Goal: Find specific page/section: Find specific page/section

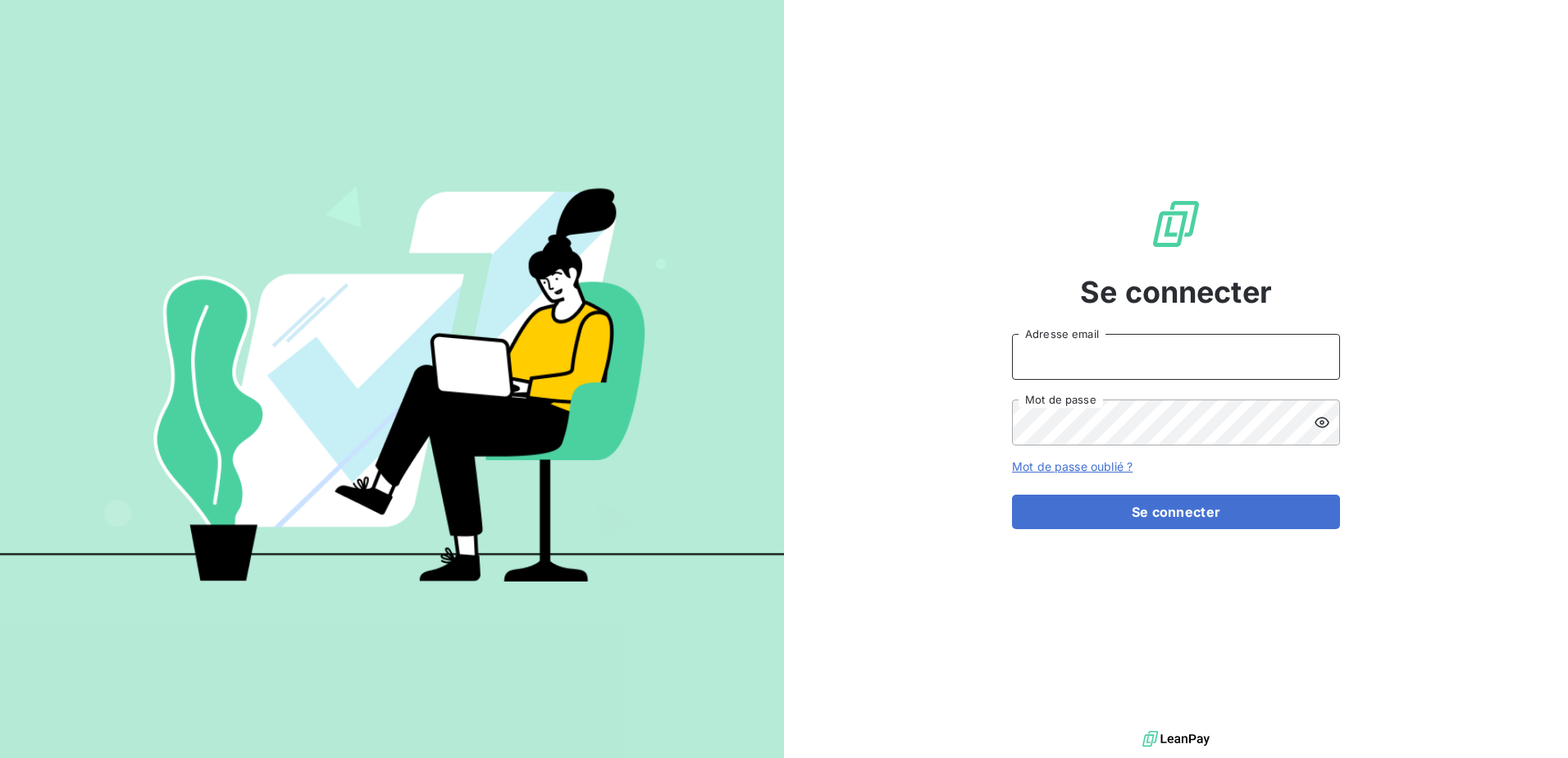
click at [1155, 362] on input "Adresse email" at bounding box center [1176, 357] width 328 height 46
type input "[PERSON_NAME][EMAIL_ADDRESS][DOMAIN_NAME]"
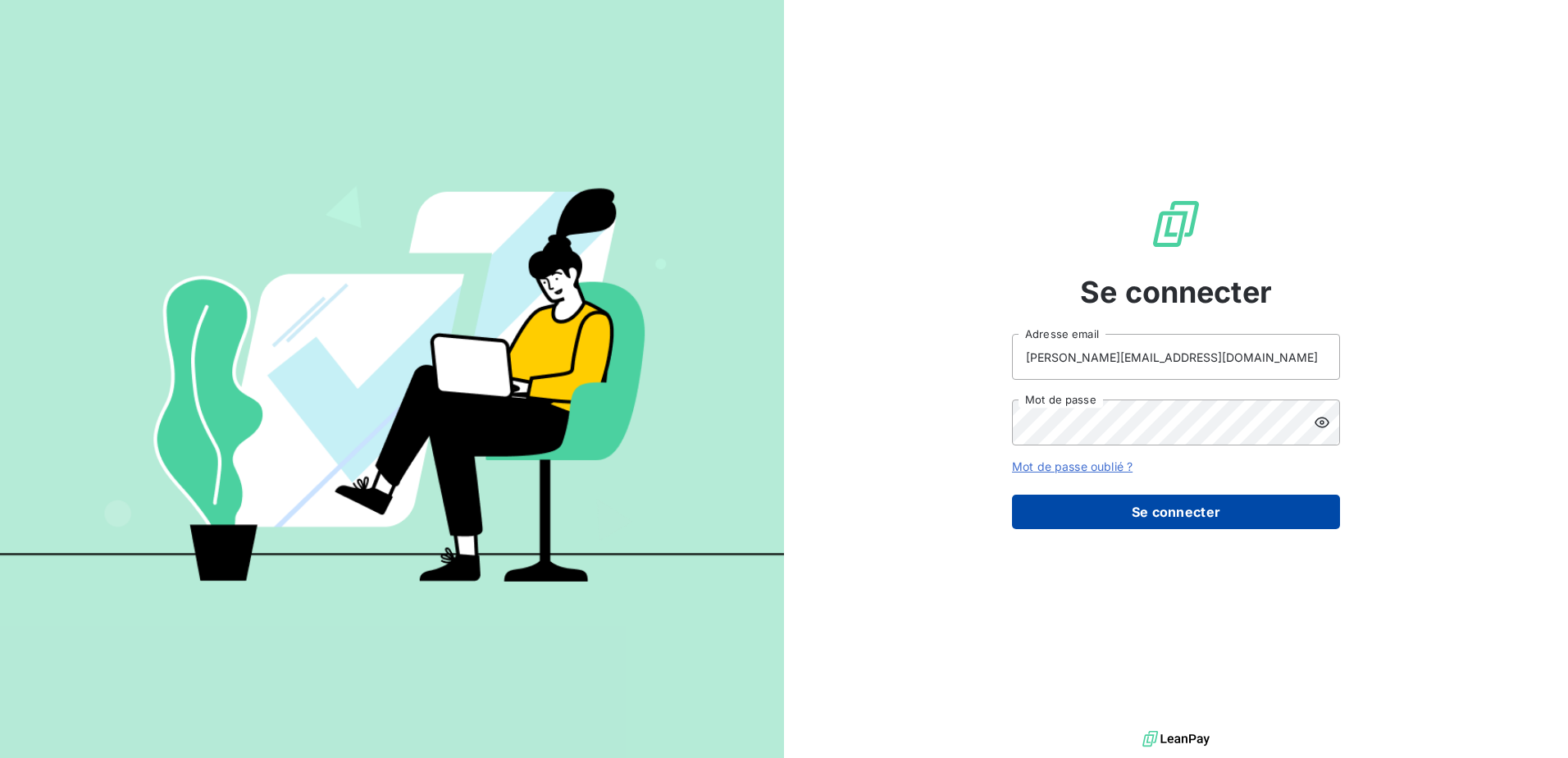
click at [1187, 511] on button "Se connecter" at bounding box center [1176, 511] width 328 height 34
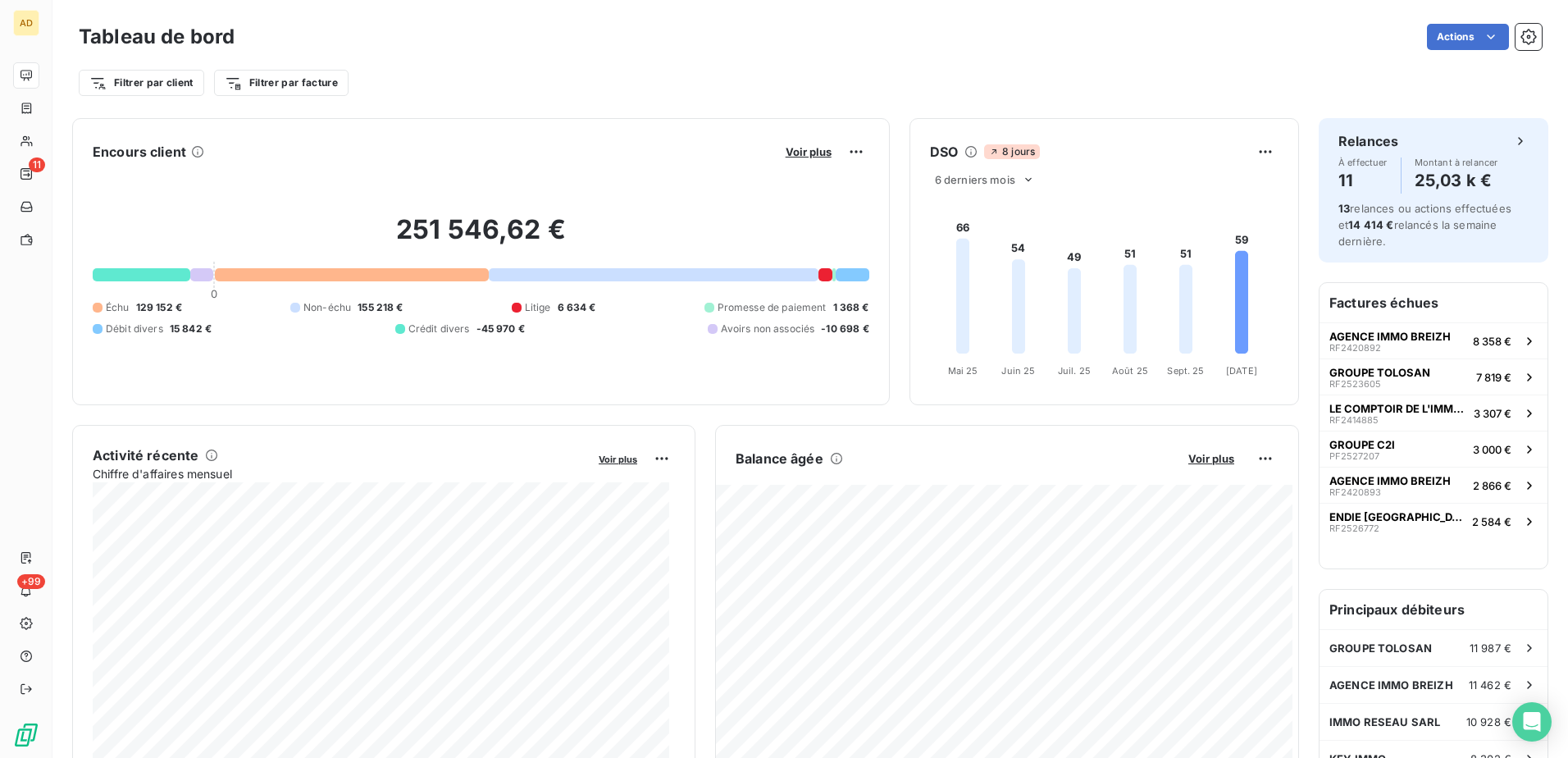
click at [869, 66] on div "Filtrer par client Filtrer par facture" at bounding box center [810, 77] width 1463 height 45
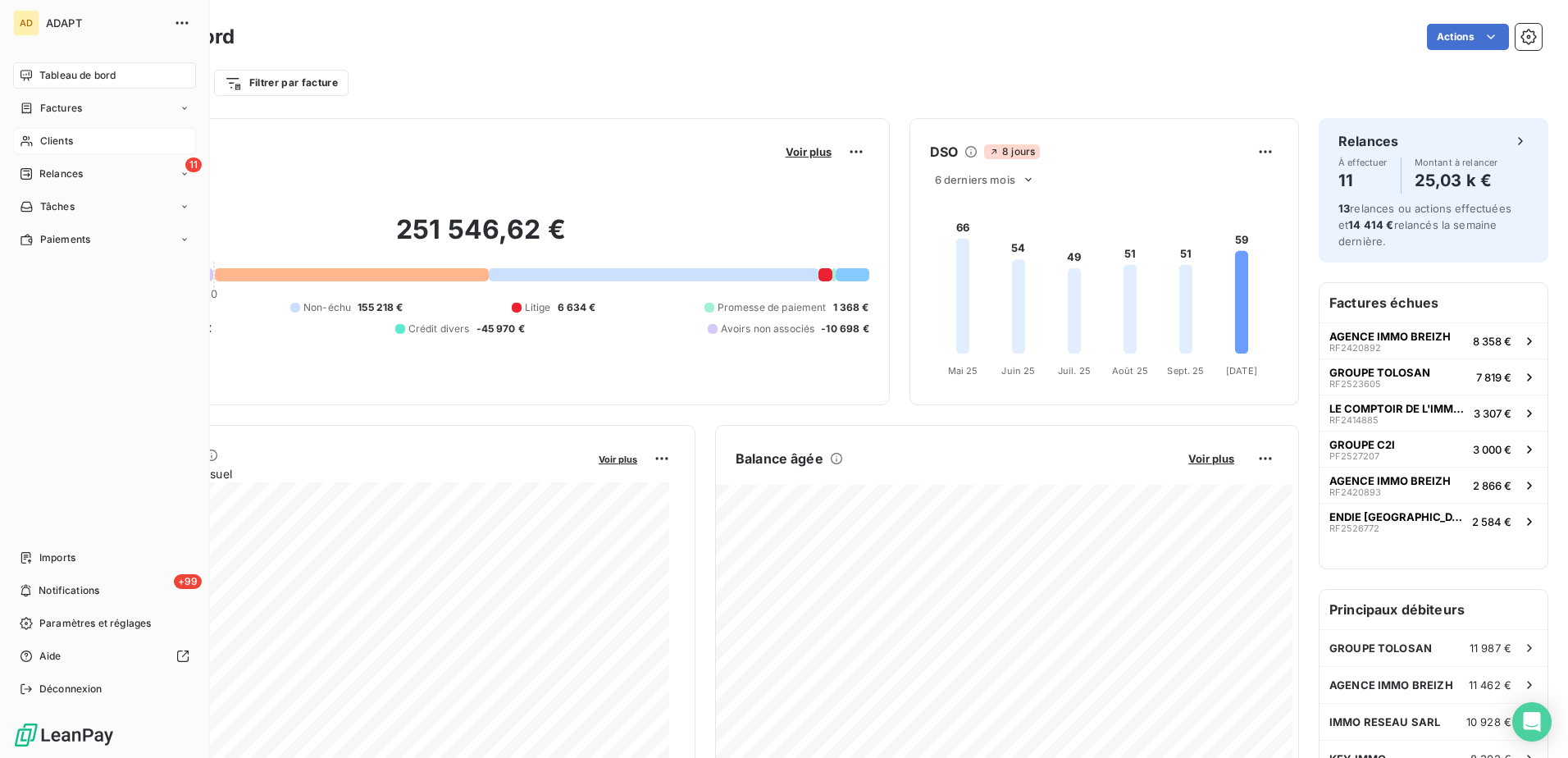
click at [66, 137] on span "Clients" at bounding box center [56, 141] width 33 height 15
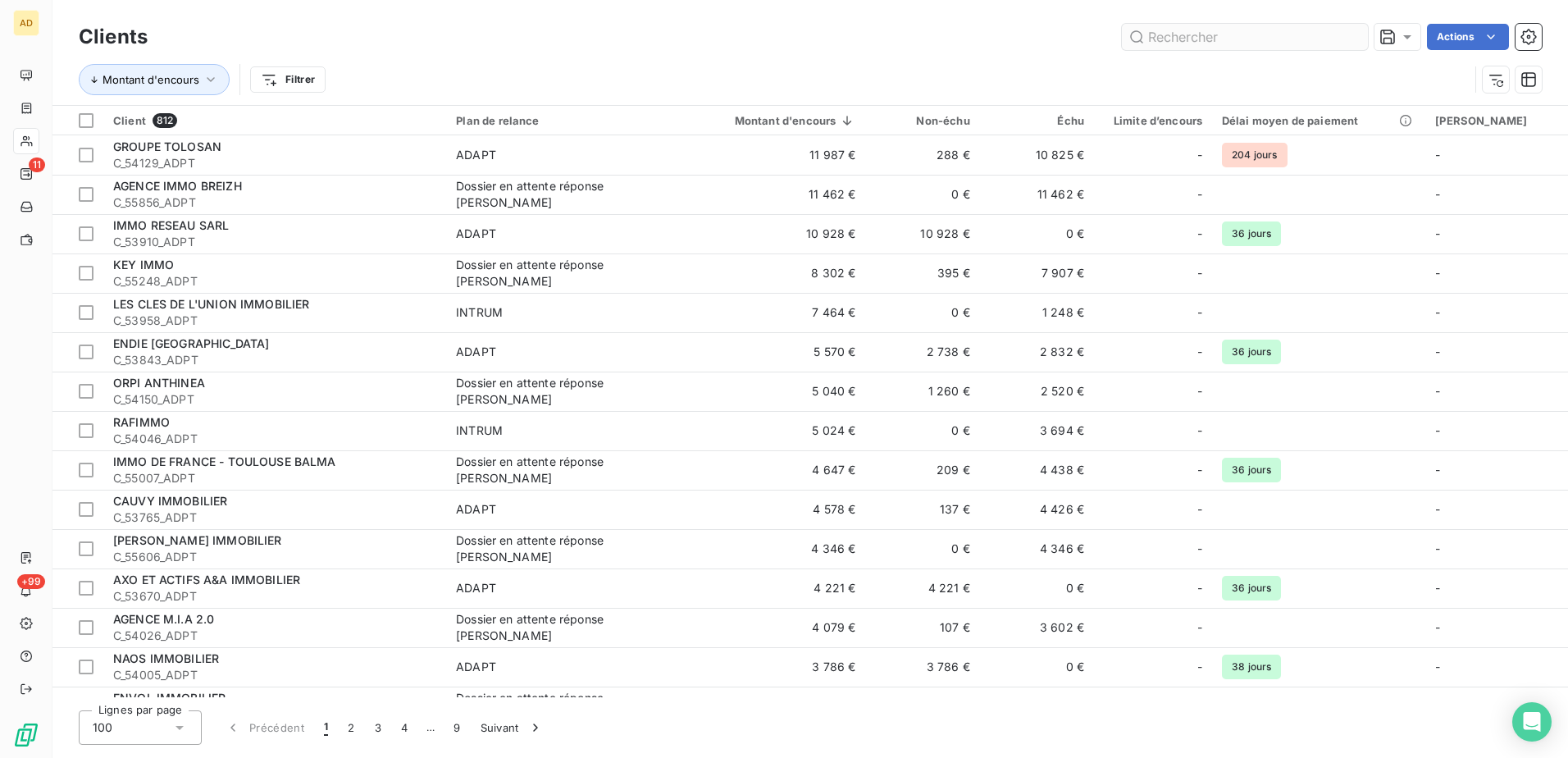
click at [1155, 36] on input "text" at bounding box center [1244, 36] width 246 height 26
click at [1180, 40] on input "text" at bounding box center [1244, 36] width 246 height 26
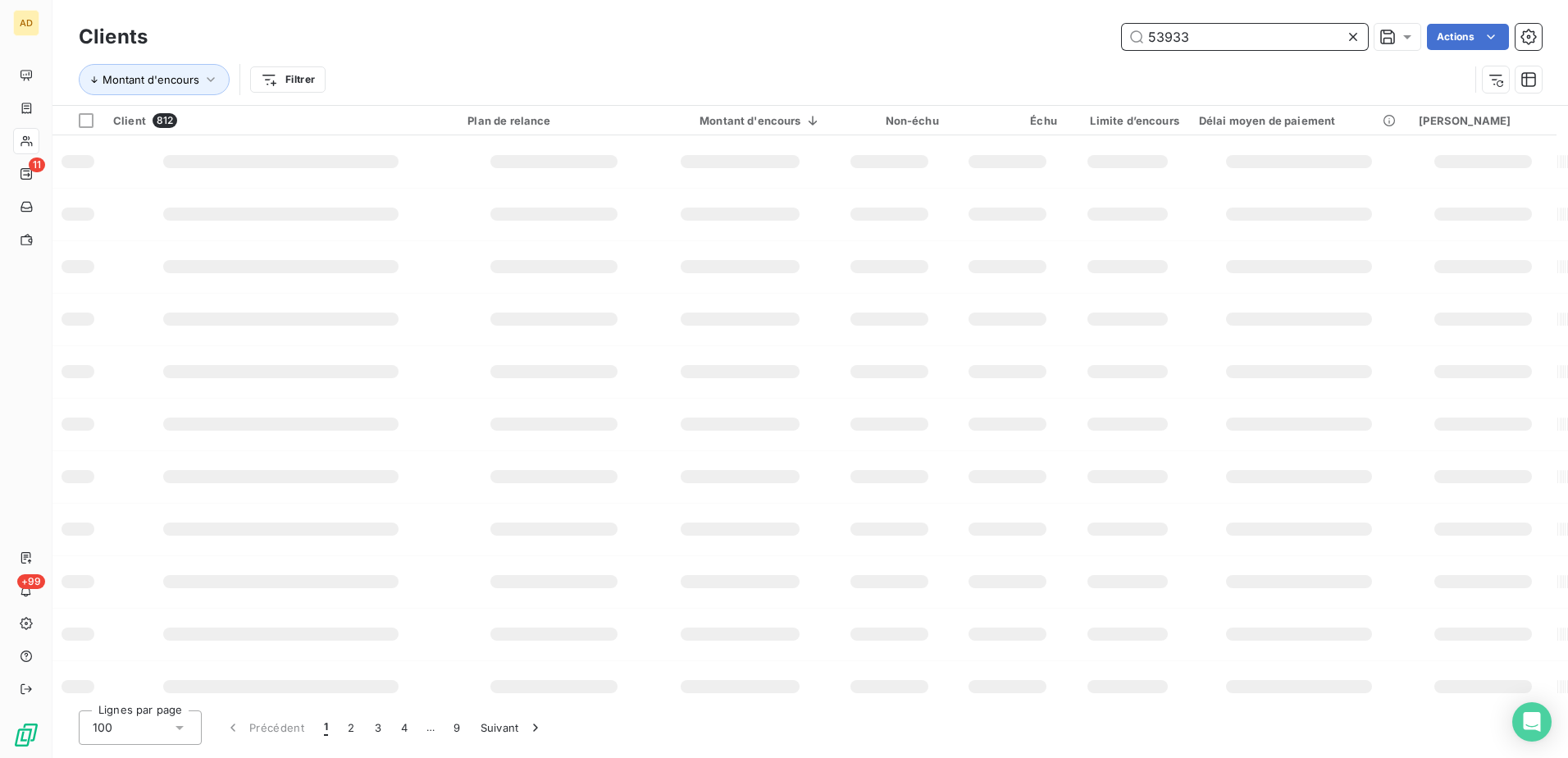
type input "53933"
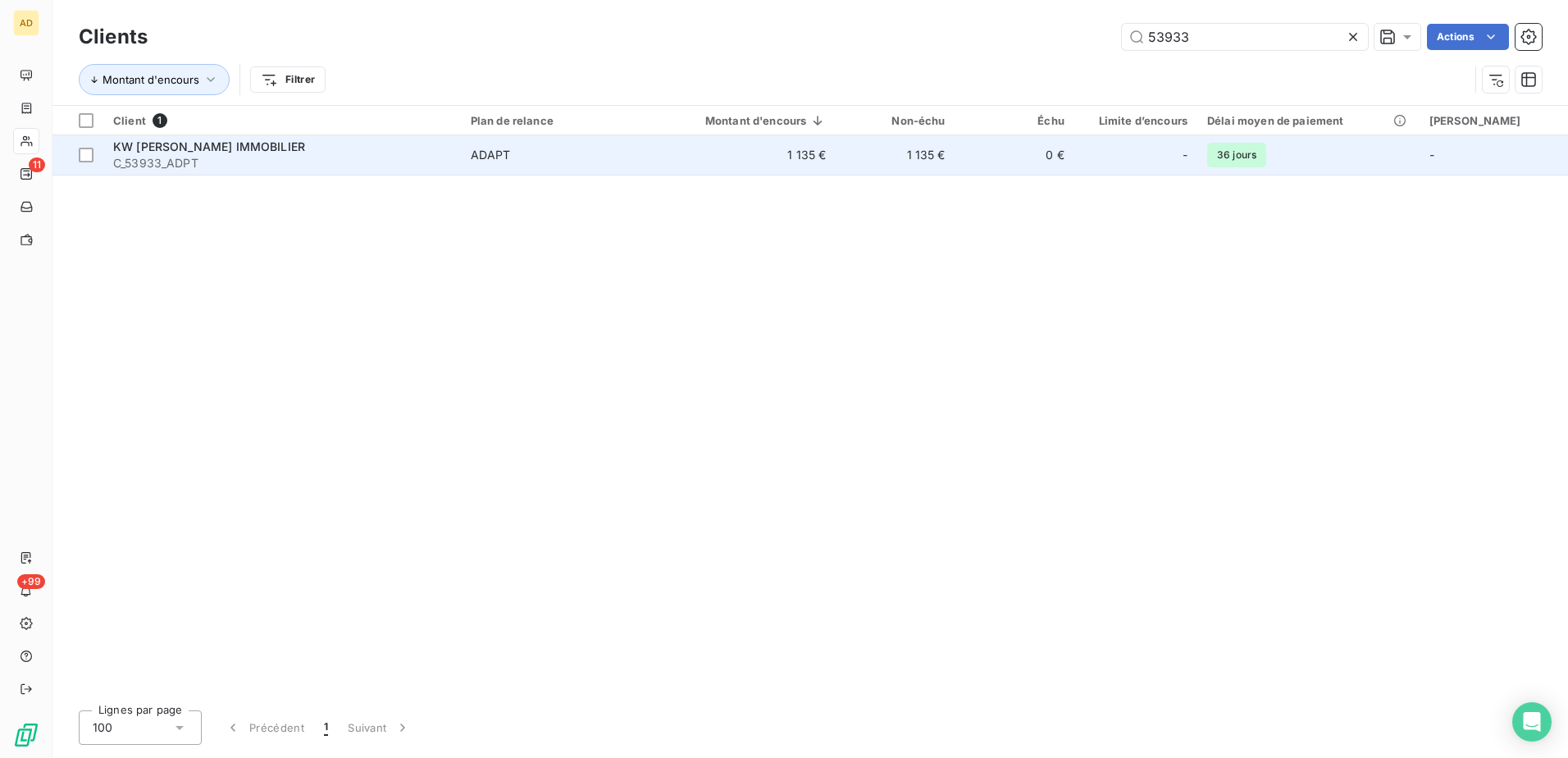
click at [251, 154] on div "KW [PERSON_NAME] IMMOBILIER" at bounding box center [282, 147] width 338 height 17
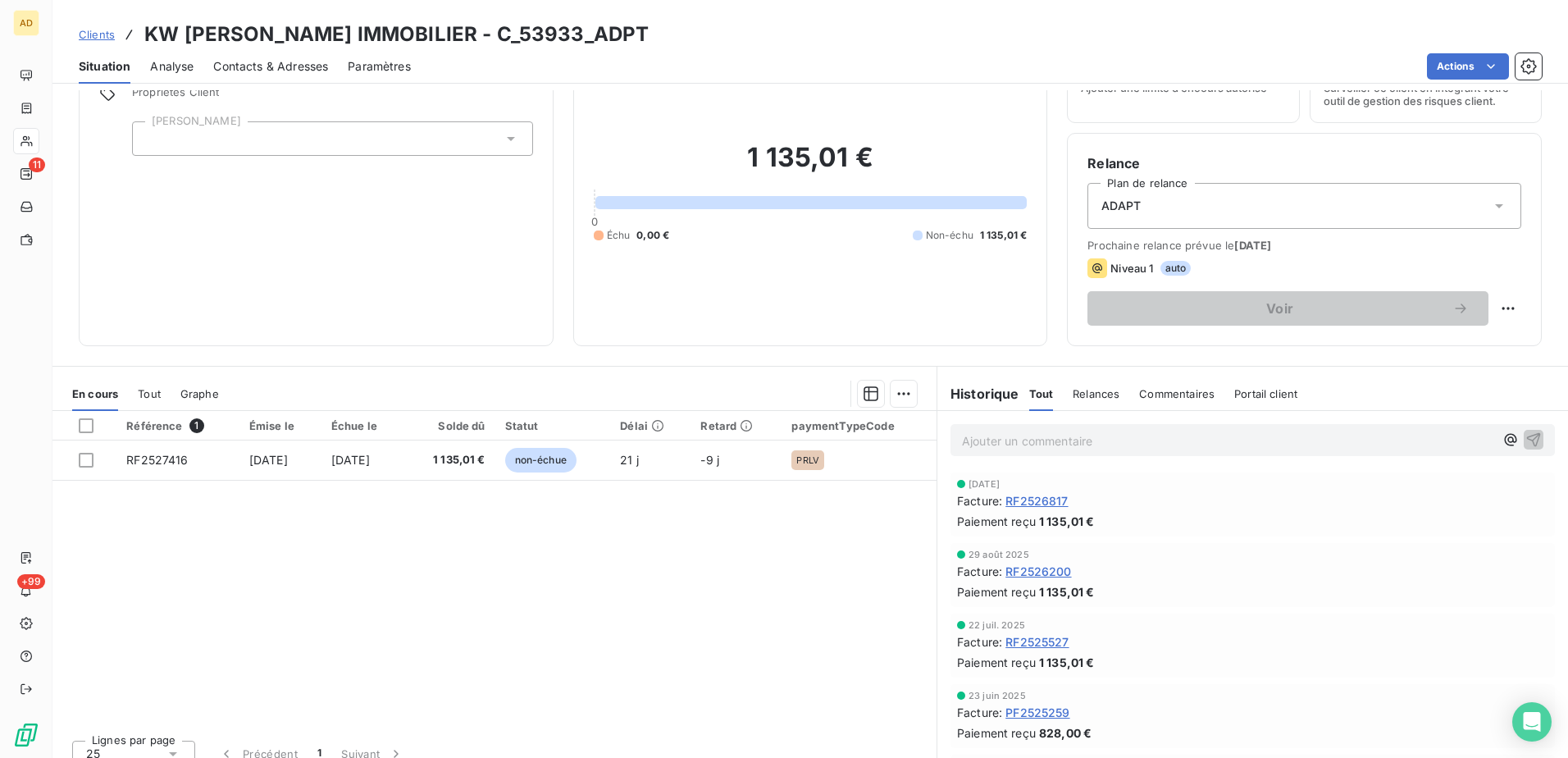
scroll to position [100, 0]
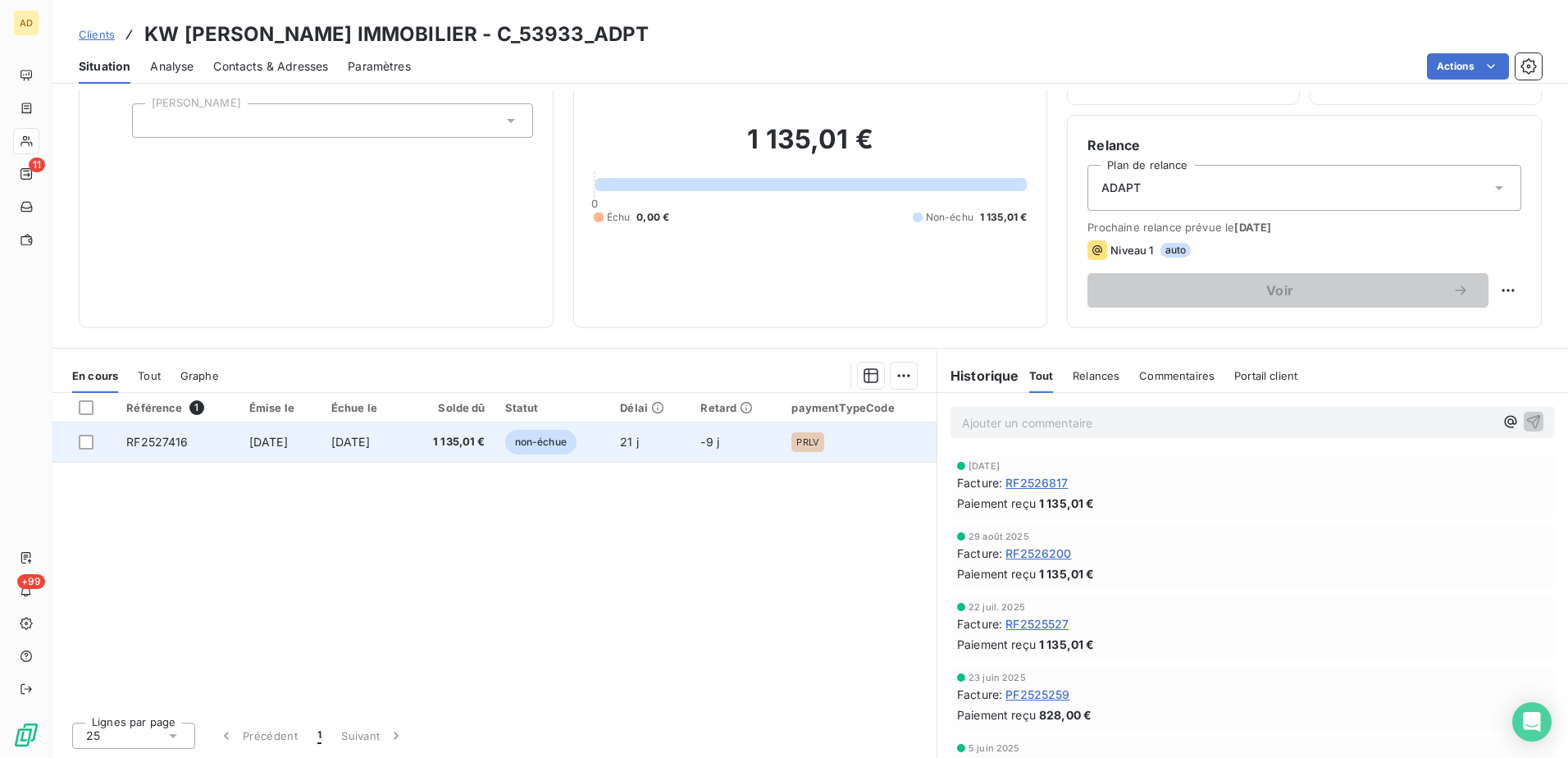
click at [142, 447] on span "RF2527416" at bounding box center [156, 441] width 61 height 14
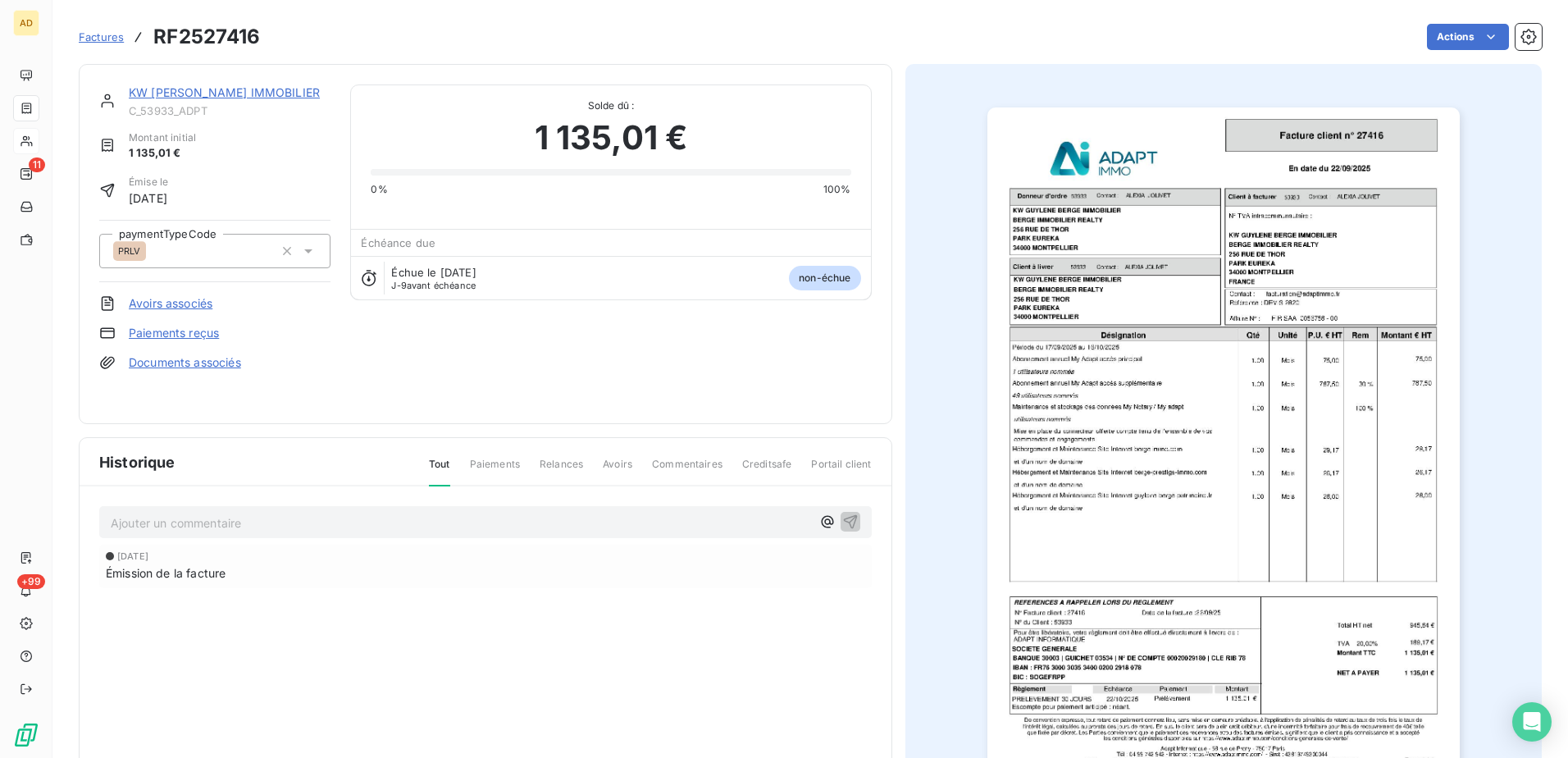
scroll to position [2, 0]
click at [1390, 442] on img "button" at bounding box center [1223, 440] width 472 height 668
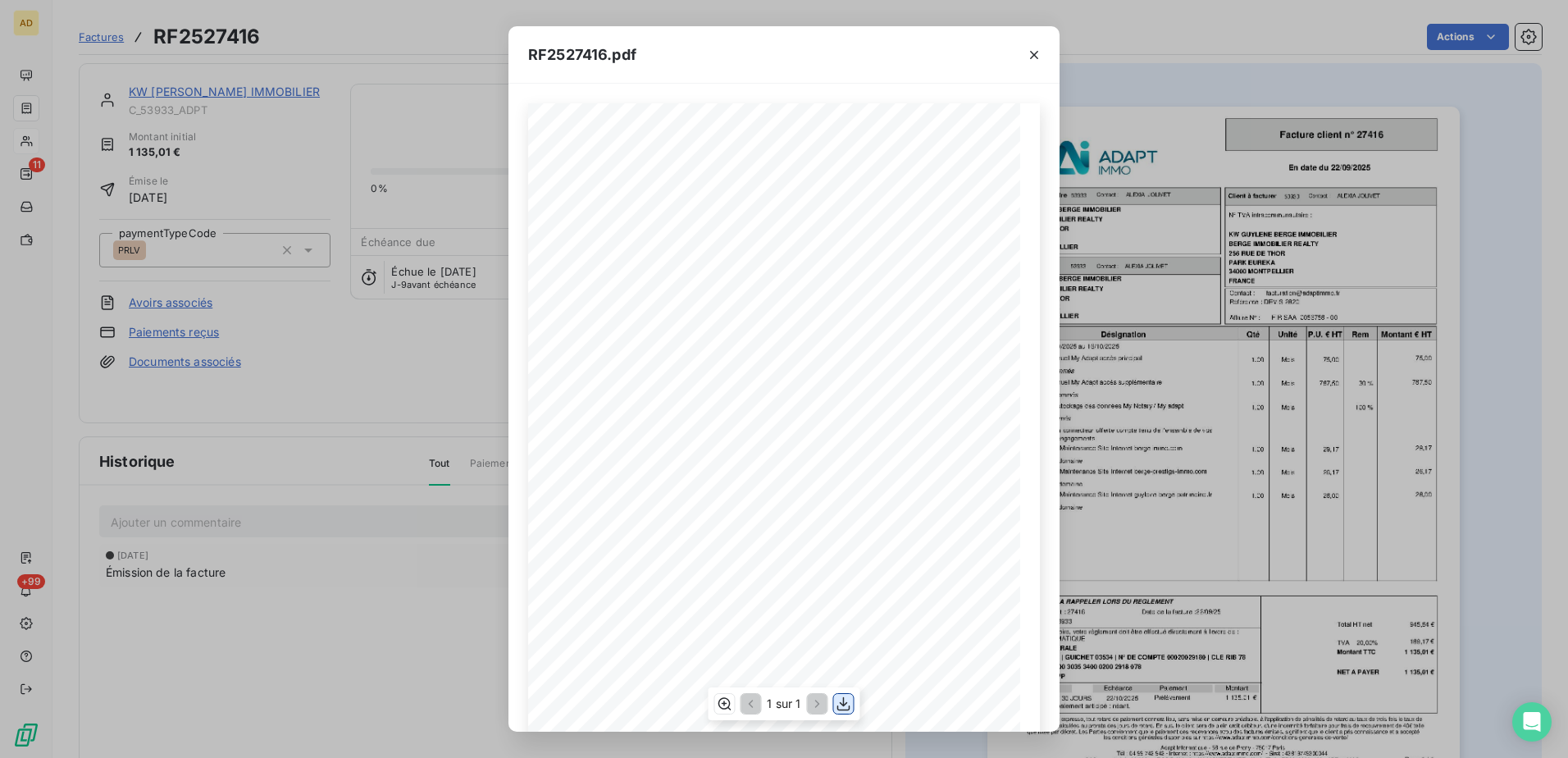
click at [846, 705] on icon "button" at bounding box center [843, 704] width 17 height 17
click at [1026, 52] on icon "button" at bounding box center [1034, 54] width 17 height 17
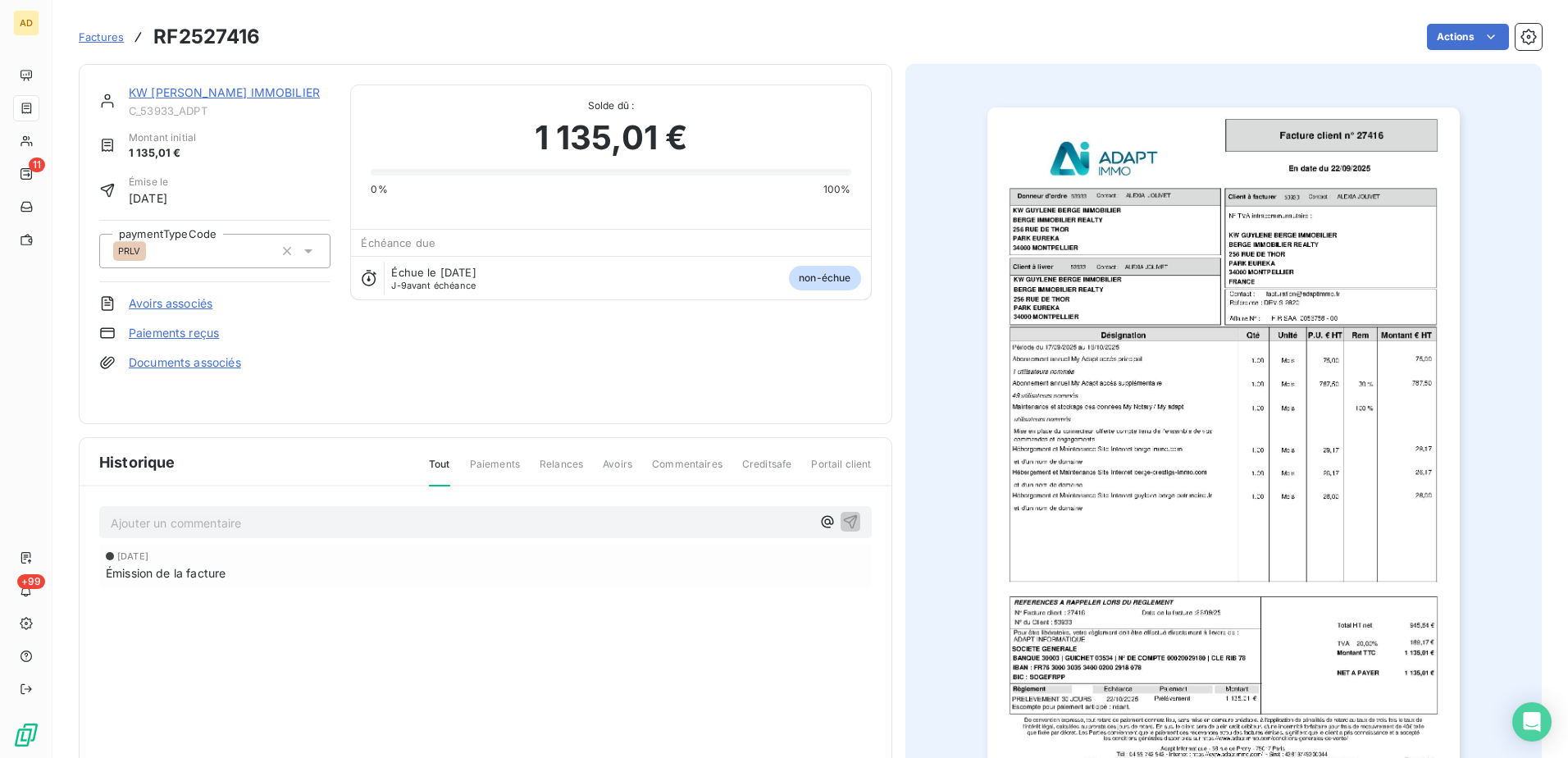
click at [517, 697] on div "Historique Tout Paiements Relances Avoirs Commentaires Creditsafe Portail clien…" at bounding box center [486, 628] width 812 height 380
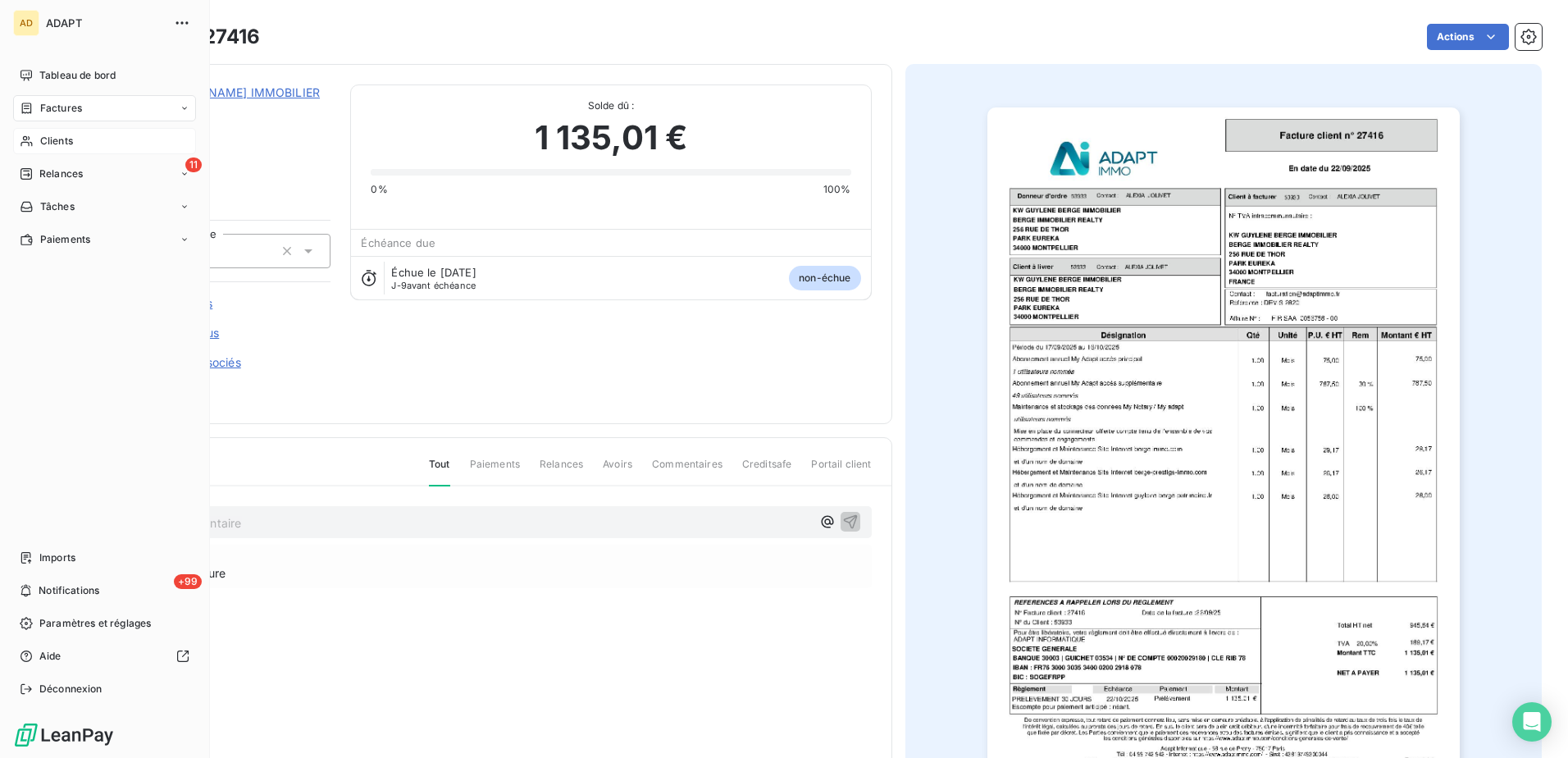
click at [72, 144] on span "Clients" at bounding box center [56, 141] width 33 height 15
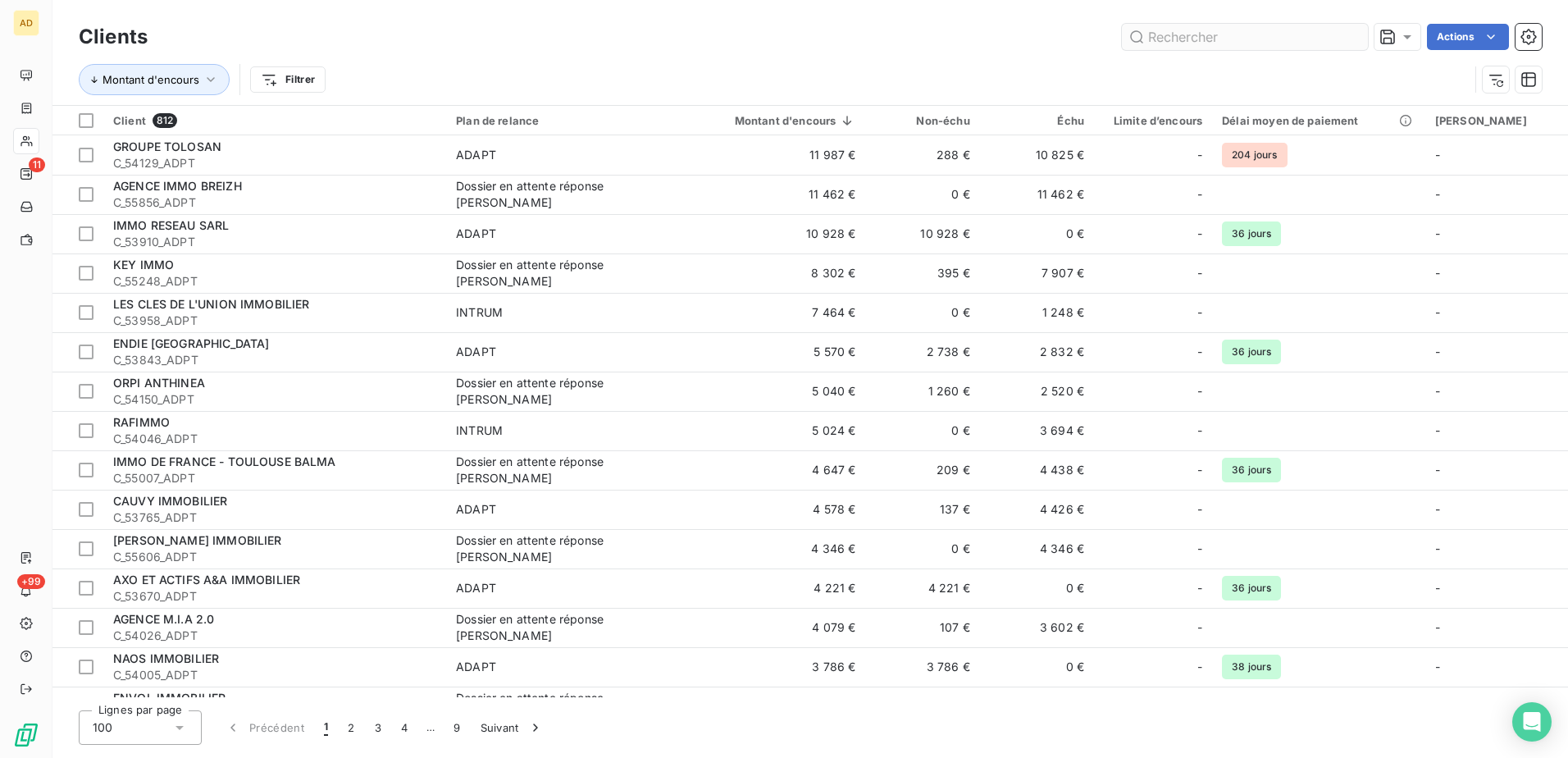
click at [1205, 42] on input "text" at bounding box center [1244, 36] width 246 height 26
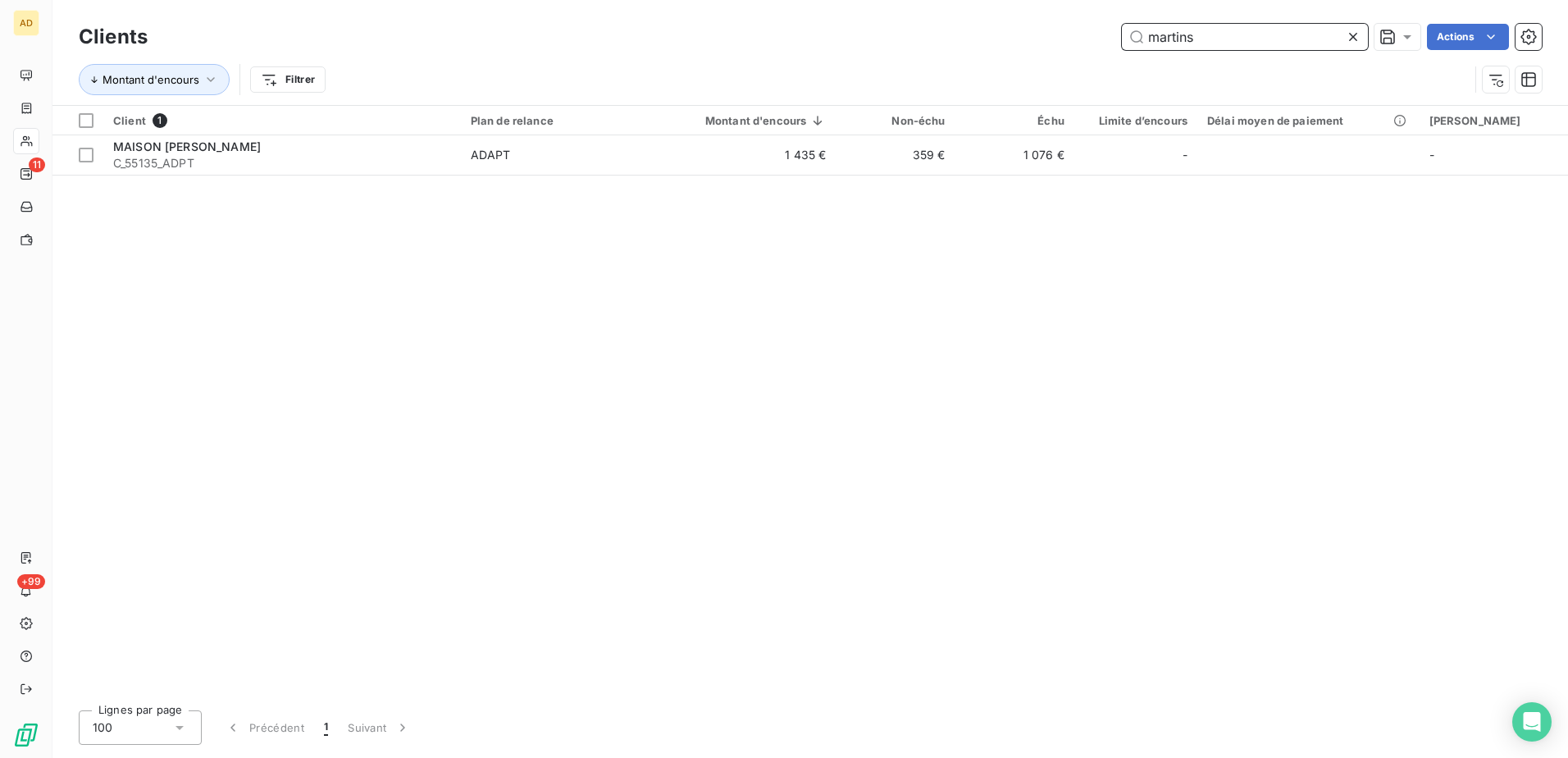
drag, startPoint x: 1215, startPoint y: 40, endPoint x: 891, endPoint y: -7, distance: 327.4
click at [891, 0] on html "AD 11 +99 Clients martins Actions Montant d'encours Filtrer Client 1 Plan de re…" at bounding box center [784, 379] width 1568 height 758
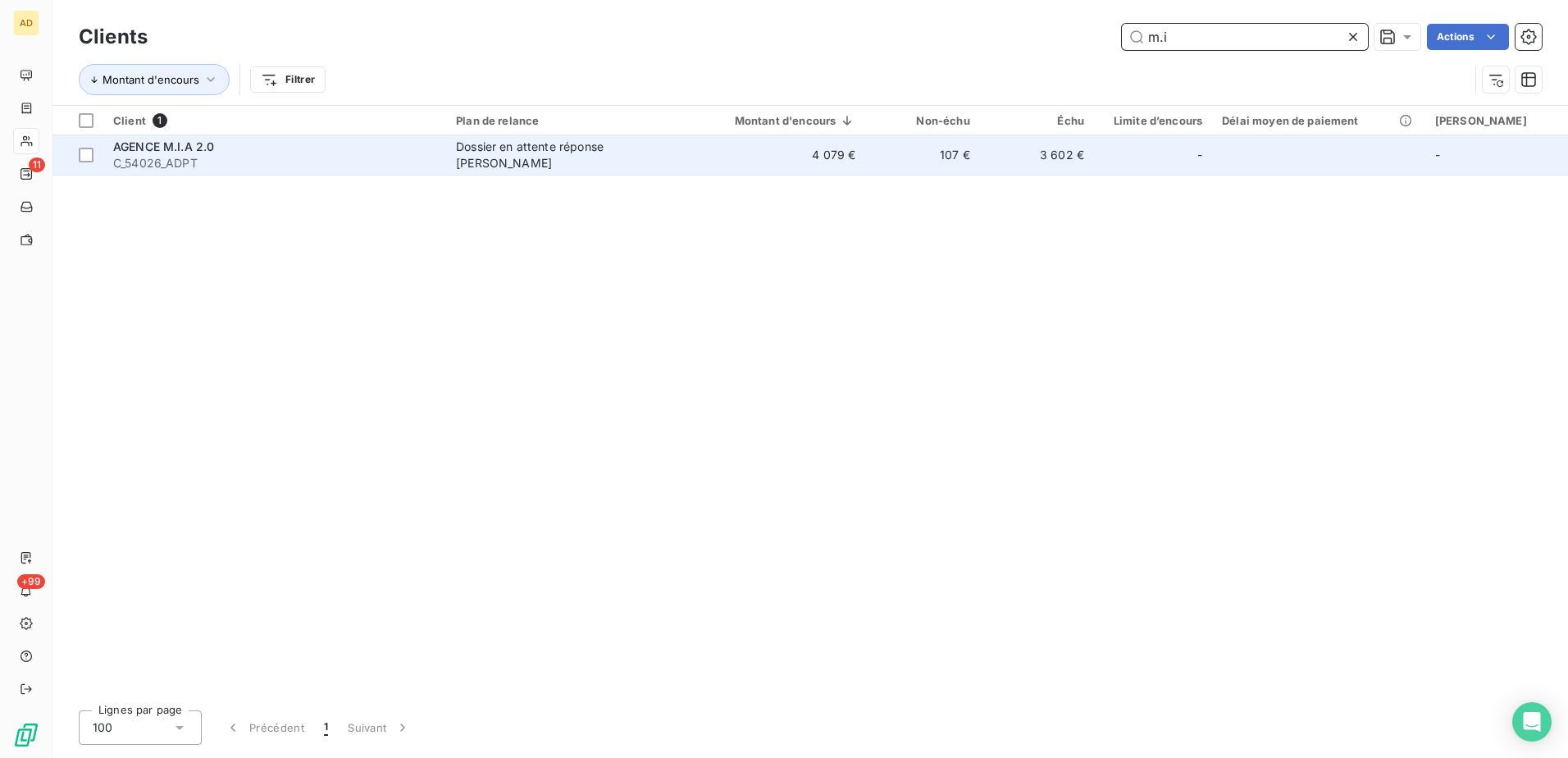
type input "m.i"
click at [248, 153] on div "AGENCE M.I.A 2.0" at bounding box center [274, 147] width 324 height 17
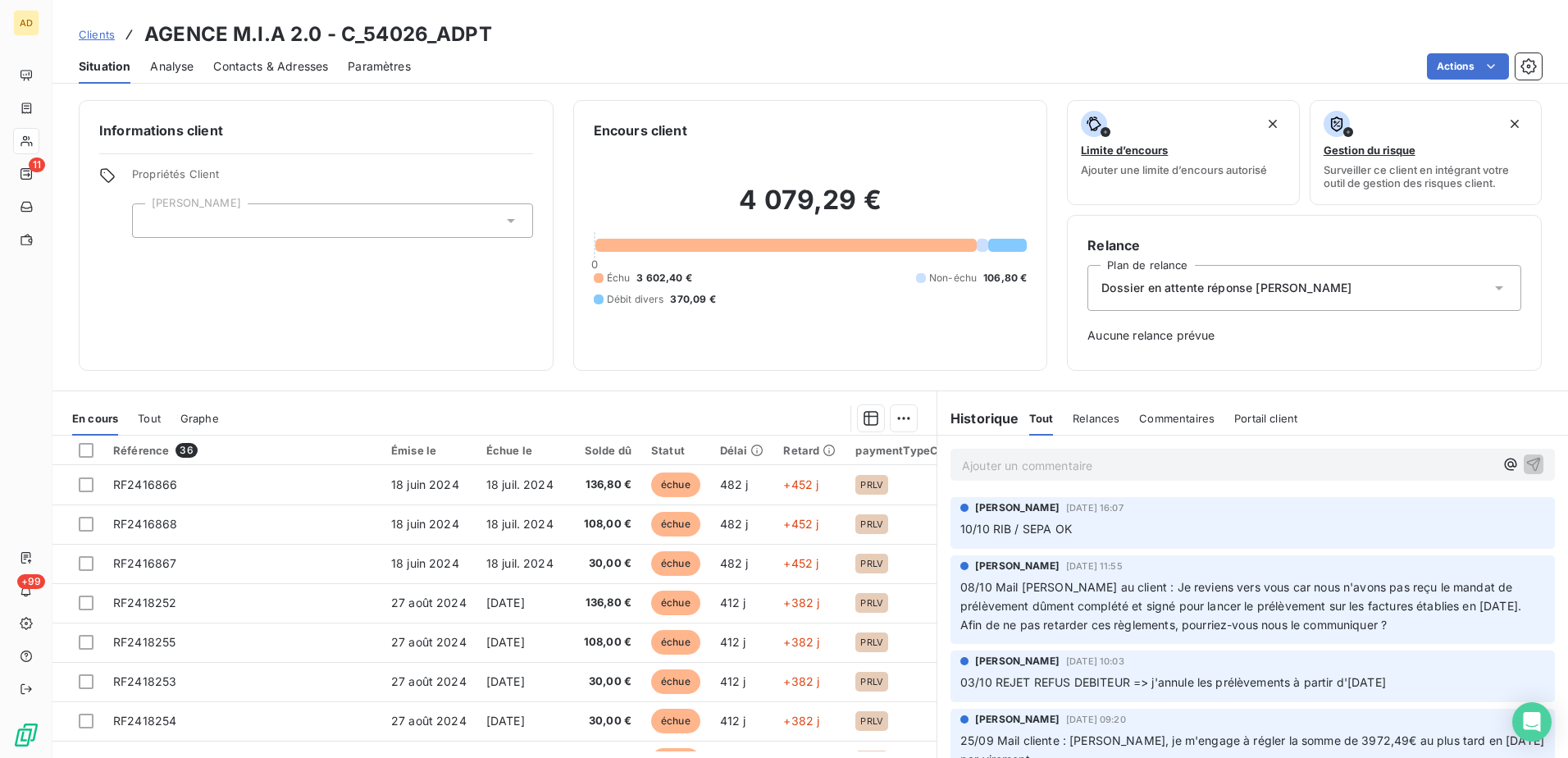
click at [1283, 512] on div "[PERSON_NAME] [DATE] 16:07" at bounding box center [1252, 507] width 585 height 15
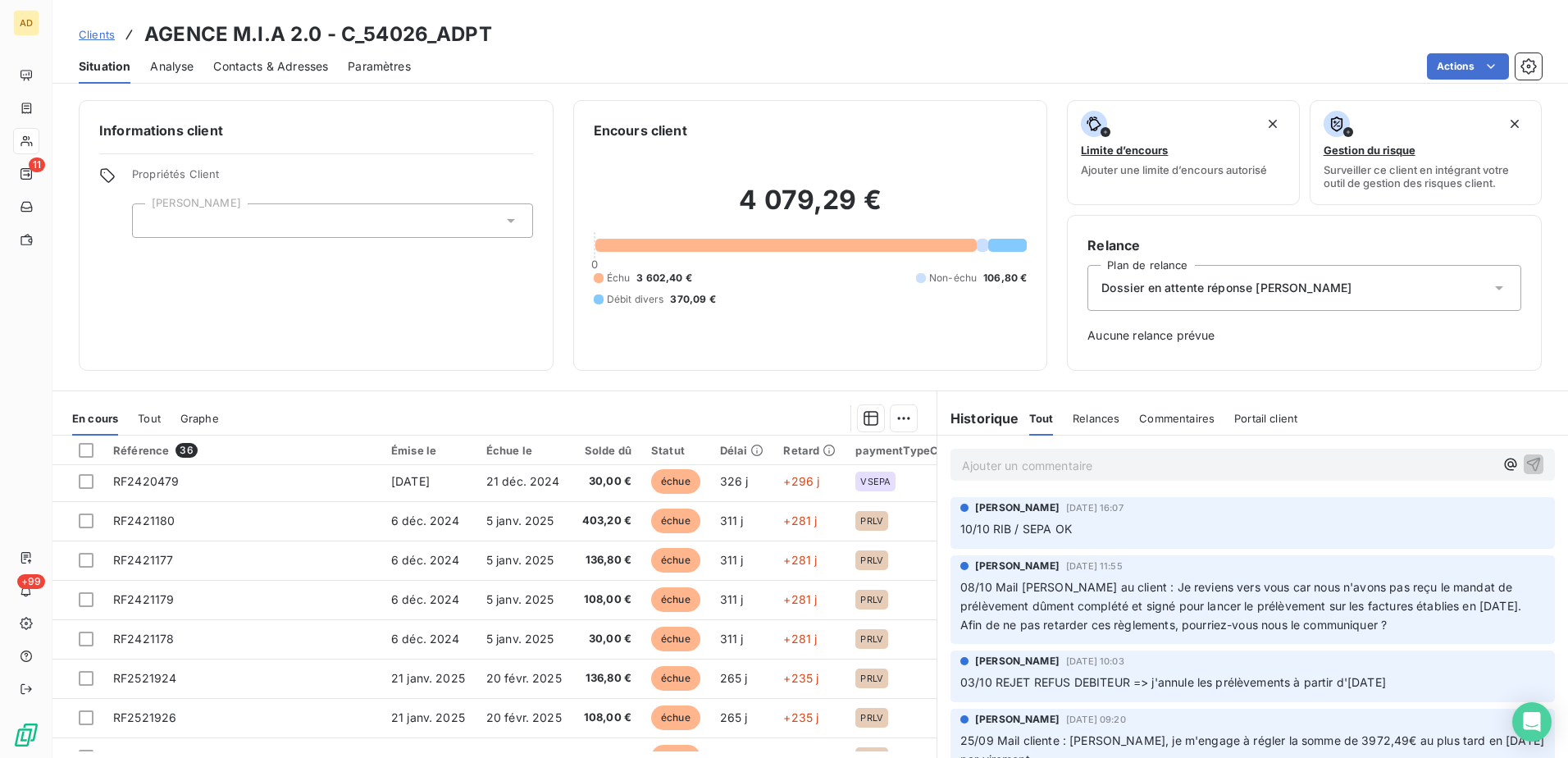
scroll to position [706, 0]
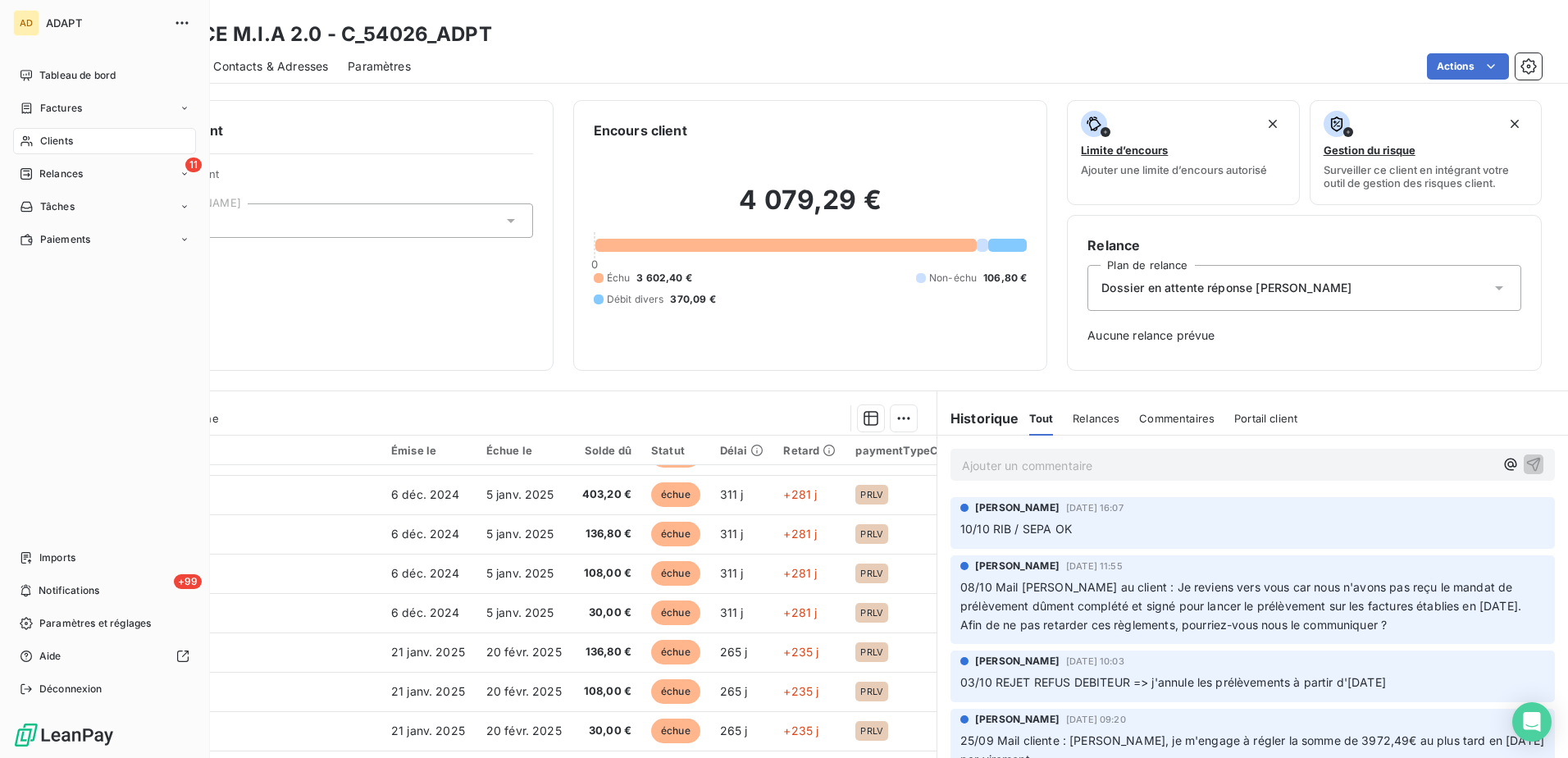
click at [65, 142] on span "Clients" at bounding box center [56, 141] width 33 height 15
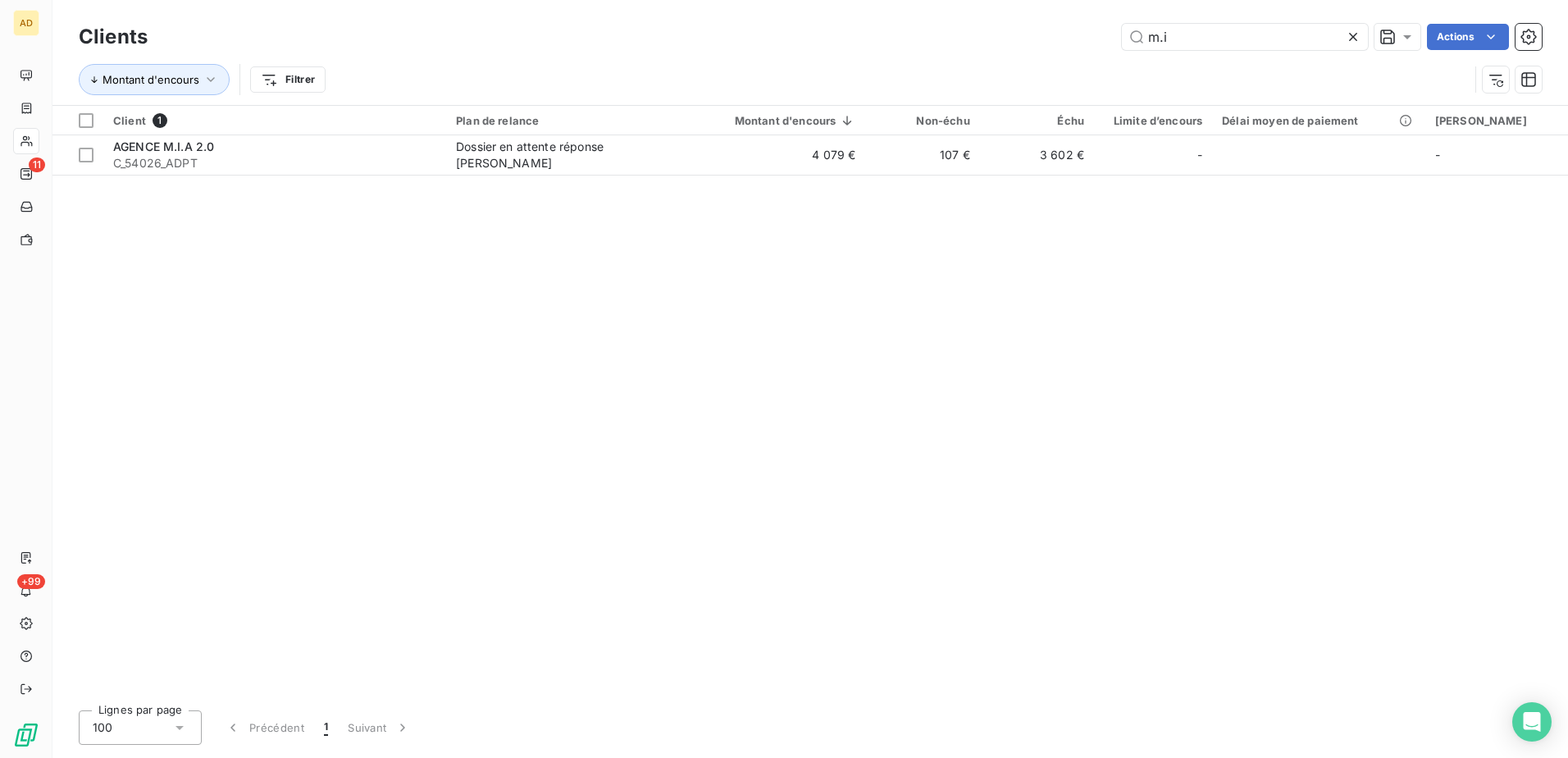
drag, startPoint x: 1197, startPoint y: 40, endPoint x: 1046, endPoint y: 20, distance: 152.3
click at [1041, 26] on div "m.i Actions" at bounding box center [854, 36] width 1375 height 26
type input "cauvy"
